Goal: Information Seeking & Learning: Learn about a topic

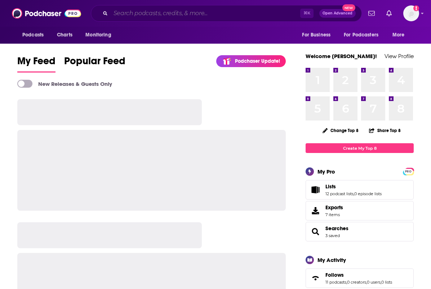
click at [136, 11] on input "Search podcasts, credits, & more..." at bounding box center [206, 14] width 190 height 12
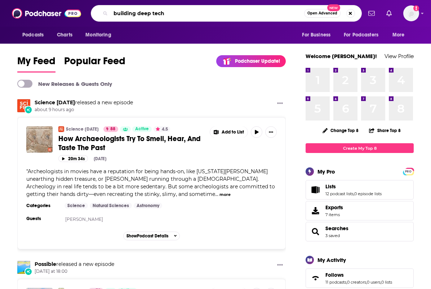
type input "building deep tech"
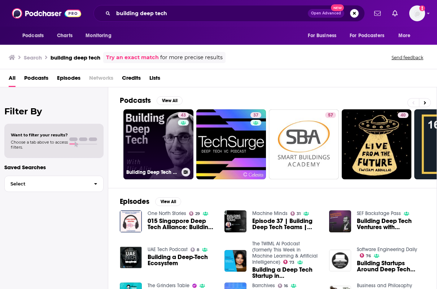
click at [138, 147] on link "43 Building Deep Tech with [PERSON_NAME]" at bounding box center [158, 144] width 70 height 70
